Goal: Information Seeking & Learning: Find specific page/section

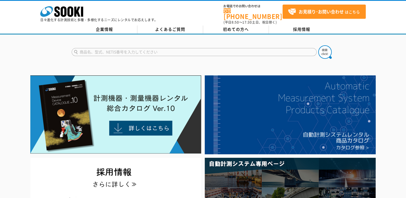
click at [116, 50] on input "text" at bounding box center [194, 52] width 245 height 8
type input "Ｊ"
type input "配管"
click at [318, 45] on button at bounding box center [324, 51] width 13 height 13
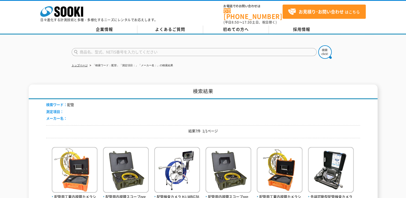
drag, startPoint x: 111, startPoint y: 40, endPoint x: 109, endPoint y: 44, distance: 4.4
click at [111, 40] on div at bounding box center [203, 48] width 406 height 26
click at [107, 53] on form at bounding box center [203, 52] width 263 height 15
click at [108, 50] on input "text" at bounding box center [194, 52] width 245 height 8
click at [318, 45] on button at bounding box center [324, 51] width 13 height 13
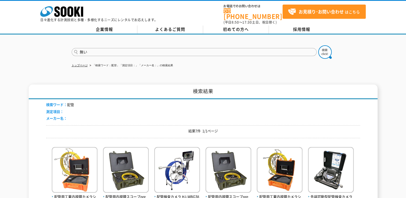
type input "無"
type input "な"
type input "意志京"
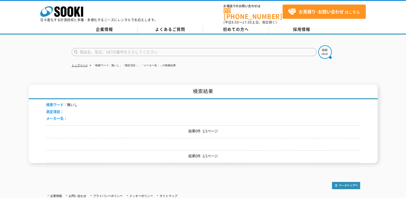
click at [108, 50] on input "text" at bounding box center [194, 52] width 245 height 8
type input "内視鏡"
click at [318, 45] on button at bounding box center [324, 51] width 13 height 13
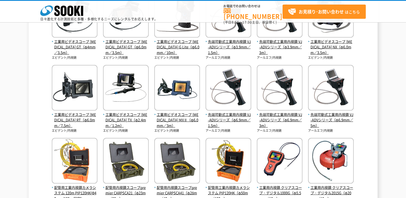
scroll to position [157, 0]
